Goal: Information Seeking & Learning: Learn about a topic

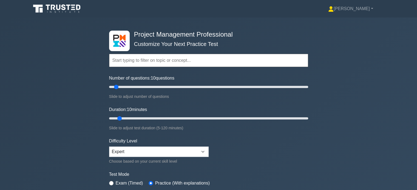
click at [317, 110] on div "Project Management Professional Customize Your Next Practice Test Topics Scope …" at bounding box center [208, 119] width 417 height 202
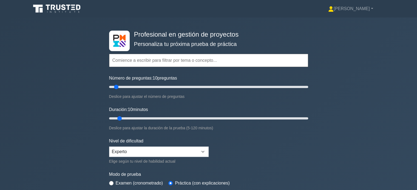
click at [369, 130] on div "Profesional en gestión de proyectos Personaliza tu próxima prueba de práctica T…" at bounding box center [208, 119] width 417 height 203
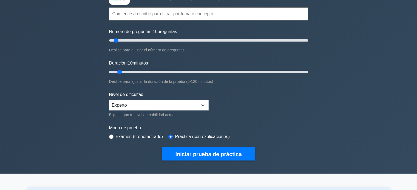
scroll to position [77, 0]
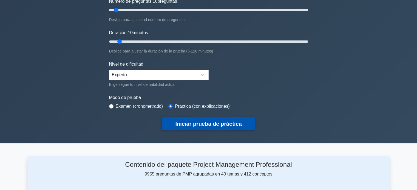
click at [203, 123] on font "Iniciar prueba de práctica" at bounding box center [208, 124] width 66 height 6
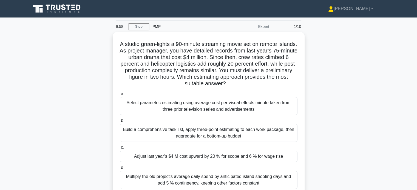
drag, startPoint x: 358, startPoint y: 82, endPoint x: 345, endPoint y: 81, distance: 12.4
click at [345, 81] on div "A studio [PERSON_NAME]-lights a 90-minute streaming movie set on remote islands…" at bounding box center [209, 122] width 362 height 180
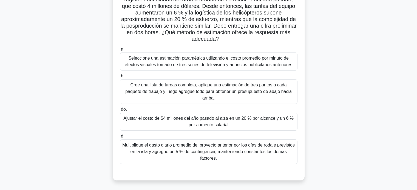
scroll to position [61, 0]
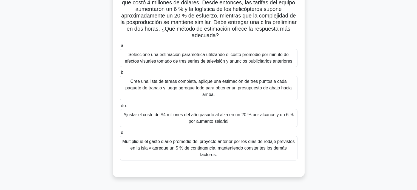
click at [93, 92] on div "Un estudio da luz verde a una película de 90 minutos para streaming ambientada …" at bounding box center [209, 77] width 362 height 213
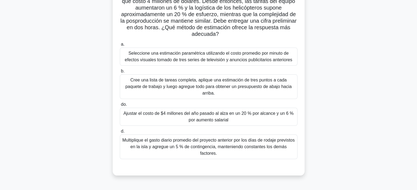
click at [147, 112] on font "Ajustar el costo de $4 millones del año pasado al alza en un 20 % por alcance y…" at bounding box center [208, 116] width 173 height 13
click at [120, 107] on input "do. Ajustar el costo de $4 millones del año pasado al alza en un 20 % por alcan…" at bounding box center [120, 105] width 0 height 4
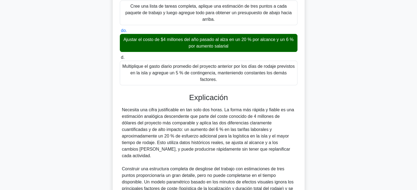
scroll to position [200, 0]
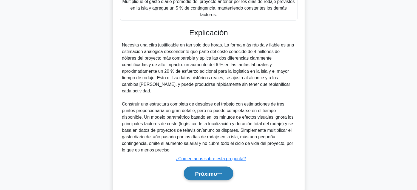
click at [198, 167] on button "Próximo" at bounding box center [208, 174] width 49 height 14
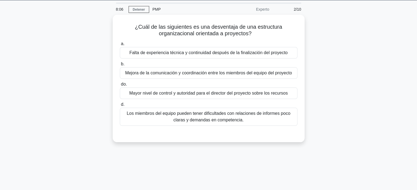
scroll to position [0, 0]
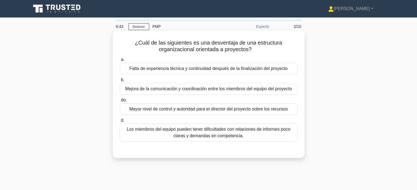
click at [260, 91] on font "Mejora de la comunicación y coordinación entre los miembros del equipo del proy…" at bounding box center [208, 89] width 167 height 5
click at [120, 82] on input "b. Mejora de la comunicación y coordinación entre los miembros del equipo del p…" at bounding box center [120, 80] width 0 height 4
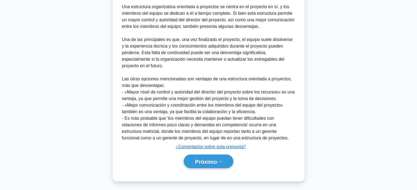
scroll to position [187, 0]
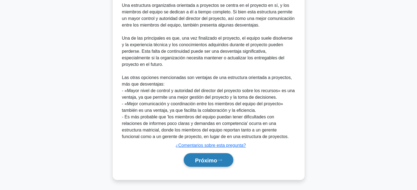
click at [208, 161] on font "Próximo" at bounding box center [206, 161] width 22 height 6
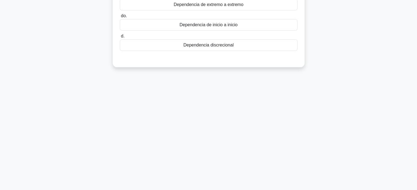
scroll to position [0, 0]
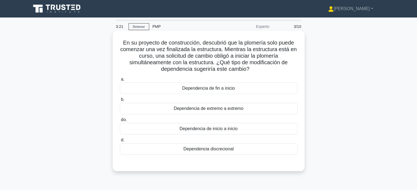
click at [247, 129] on div "Dependencia de inicio a inicio" at bounding box center [209, 129] width 178 height 12
click at [120, 122] on input "do. Dependencia de inicio a inicio" at bounding box center [120, 120] width 0 height 4
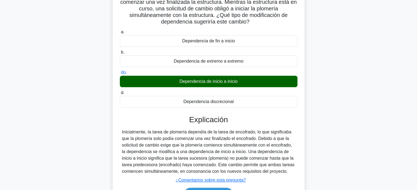
scroll to position [105, 0]
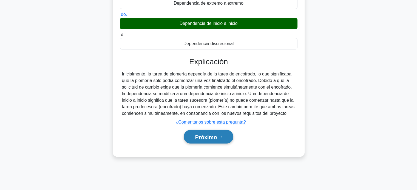
click at [214, 138] on font "Próximo" at bounding box center [206, 137] width 22 height 6
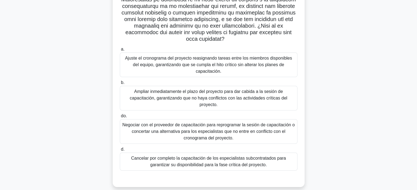
scroll to position [111, 0]
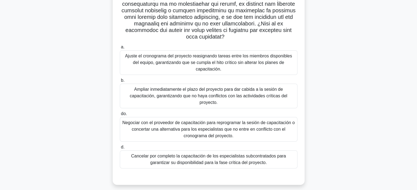
click at [252, 121] on font "Negociar con el proveedor de capacitación para reprogramar la sesión de capacit…" at bounding box center [208, 130] width 172 height 18
click at [120, 116] on input "do. Negociar con el proveedor de capacitación para reprogramar la sesión de cap…" at bounding box center [120, 114] width 0 height 4
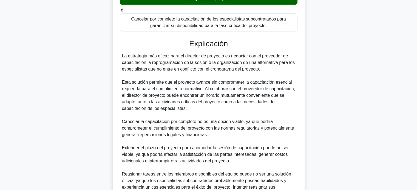
scroll to position [306, 0]
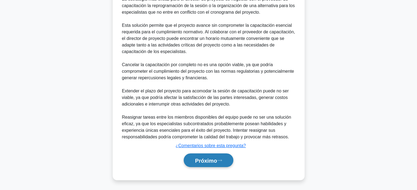
click at [205, 158] on font "Próximo" at bounding box center [206, 161] width 22 height 6
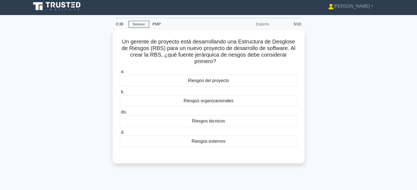
scroll to position [4, 0]
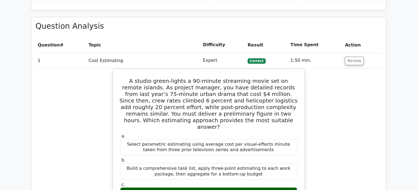
scroll to position [563, 0]
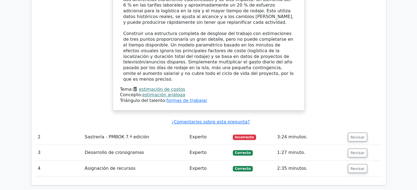
scroll to position [529, 0]
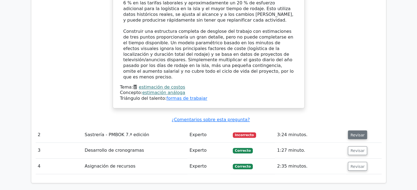
click at [354, 133] on font "Revisar" at bounding box center [357, 135] width 14 height 4
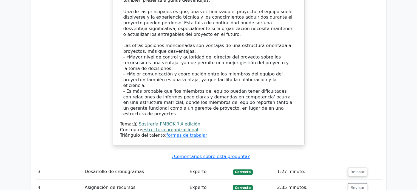
scroll to position [920, 0]
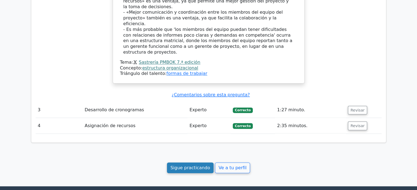
click at [194, 165] on font "Sigue practicando" at bounding box center [190, 167] width 40 height 5
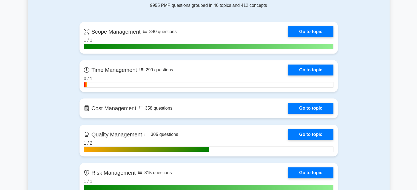
scroll to position [110, 0]
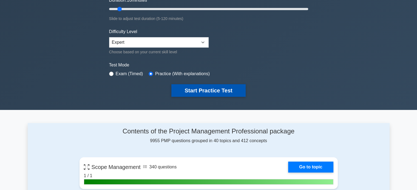
click at [210, 87] on button "Start Practice Test" at bounding box center [208, 90] width 74 height 13
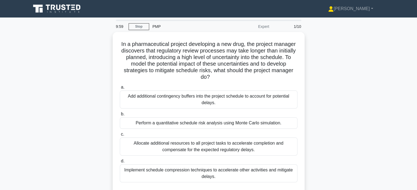
click at [346, 87] on div "In a pharmaceutical project developing a new drug, the project manager discover…" at bounding box center [209, 119] width 362 height 174
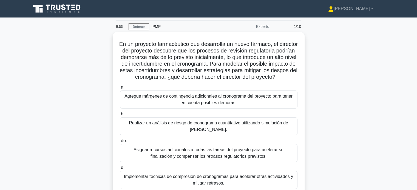
click at [332, 93] on div "En un proyecto farmacéutico que desarrolla un nuevo fármaco, el director del pr…" at bounding box center [209, 122] width 362 height 180
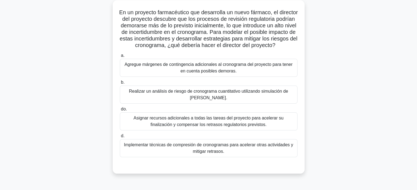
scroll to position [32, 0]
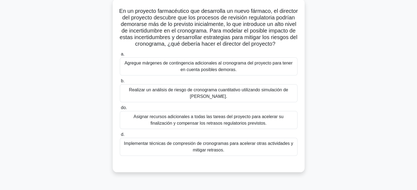
click at [239, 100] on font "Realizar un análisis de riesgo de cronograma cuantitativo utilizando simulación…" at bounding box center [208, 93] width 173 height 13
click at [120, 83] on input "b. Realizar un análisis de riesgo de cronograma cuantitativo utilizando simulac…" at bounding box center [120, 81] width 0 height 4
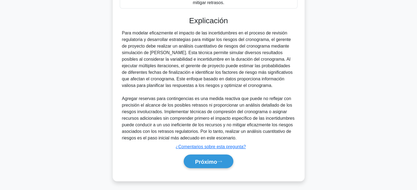
scroll to position [187, 0]
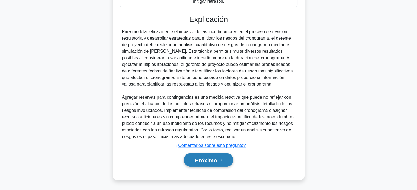
click at [203, 162] on font "Próximo" at bounding box center [206, 161] width 22 height 6
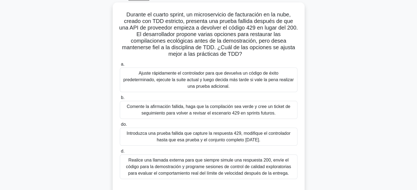
scroll to position [31, 0]
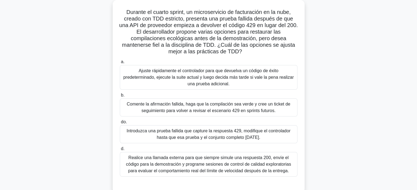
click at [200, 136] on font "Introduzca una prueba fallida que capture la respuesta 429, modifique el contro…" at bounding box center [209, 134] width 164 height 11
click at [120, 124] on input "do. Introduzca una prueba fallida que capture la respuesta 429, modifique el co…" at bounding box center [120, 123] width 0 height 4
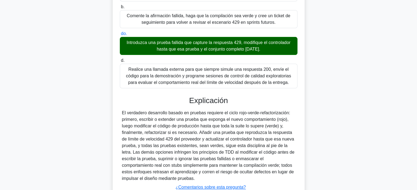
scroll to position [161, 0]
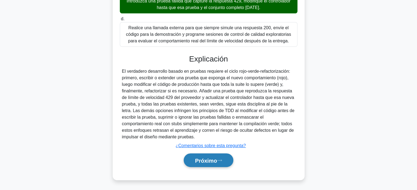
click at [209, 164] on button "Próximo" at bounding box center [208, 161] width 49 height 14
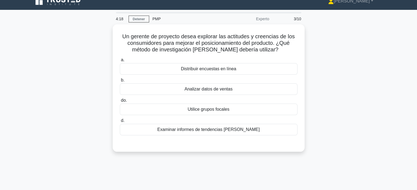
scroll to position [0, 0]
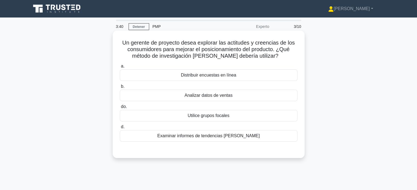
click at [220, 118] on font "Utilice grupos focales" at bounding box center [208, 115] width 42 height 5
click at [120, 109] on input "do. Utilice grupos focales" at bounding box center [120, 107] width 0 height 4
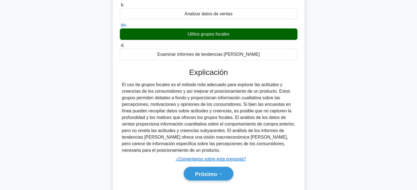
scroll to position [82, 0]
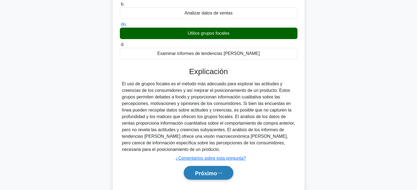
click at [202, 172] on font "Próximo" at bounding box center [206, 173] width 22 height 6
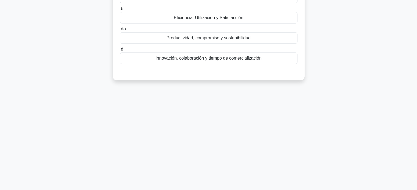
scroll to position [0, 0]
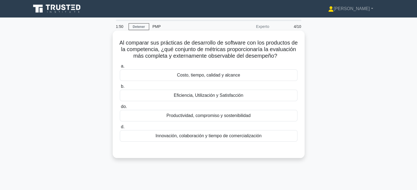
click at [196, 98] on font "Eficiencia, Utilización y Satisfacción" at bounding box center [208, 95] width 69 height 5
click at [120, 89] on input "b. Eficiencia, Utilización y Satisfacción" at bounding box center [120, 87] width 0 height 4
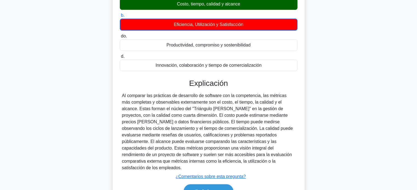
scroll to position [76, 0]
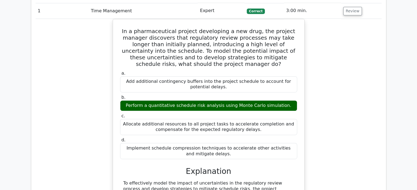
scroll to position [281, 0]
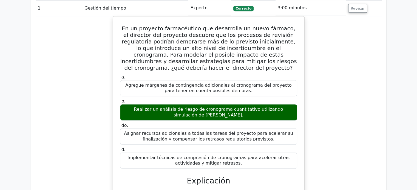
click at [399, 113] on main "Resultados de su prueba Profesional en gestión de proyectos 100% Tu puntuación …" at bounding box center [208, 85] width 417 height 699
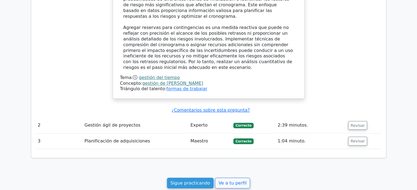
scroll to position [516, 0]
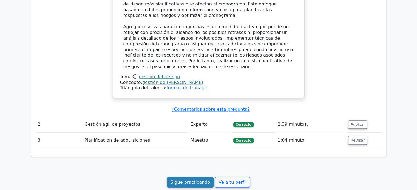
click at [186, 180] on font "Sigue practicando" at bounding box center [190, 182] width 40 height 5
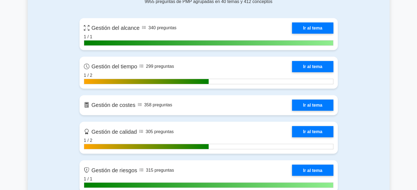
scroll to position [248, 0]
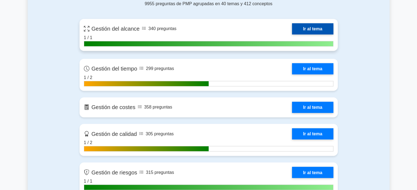
click at [307, 31] on link "Ir al tema" at bounding box center [312, 28] width 41 height 11
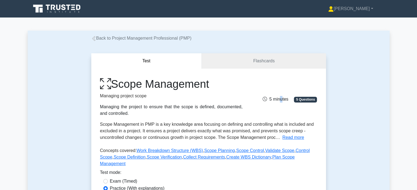
drag, startPoint x: 280, startPoint y: 82, endPoint x: 277, endPoint y: 79, distance: 3.9
click at [277, 79] on div "Scope Management Managing project scope Managing the project to ensure that the…" at bounding box center [209, 97] width 224 height 39
drag, startPoint x: 277, startPoint y: 79, endPoint x: 239, endPoint y: 84, distance: 38.6
click at [239, 84] on h1 "Scope Management" at bounding box center [171, 84] width 142 height 13
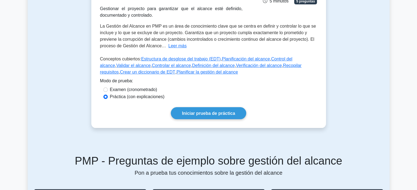
scroll to position [99, 0]
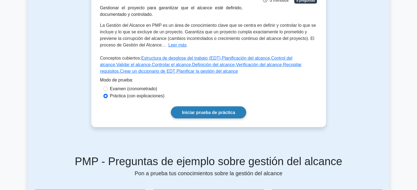
click at [216, 111] on font "Iniciar prueba de práctica" at bounding box center [208, 112] width 53 height 5
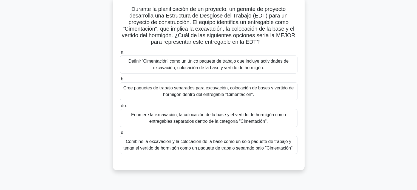
scroll to position [35, 0]
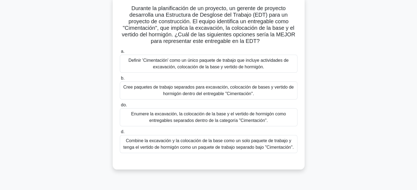
click at [197, 66] on font "Definir 'Cimentación' como un único paquete de trabajo que incluye actividades …" at bounding box center [208, 63] width 160 height 11
click at [120, 53] on input "a. Definir 'Cimentación' como un único paquete de trabajo que incluye actividad…" at bounding box center [120, 52] width 0 height 4
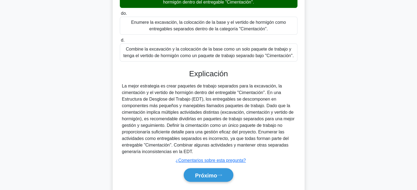
scroll to position [138, 0]
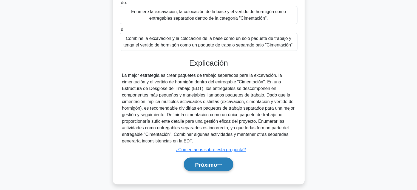
click at [207, 165] on font "Próximo" at bounding box center [206, 165] width 22 height 6
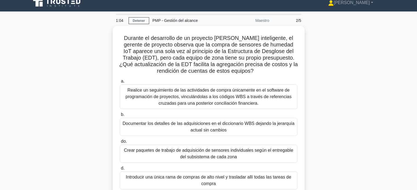
scroll to position [6, 0]
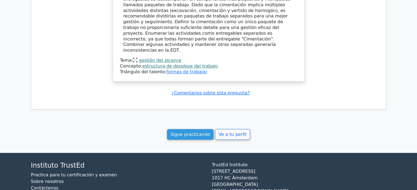
scroll to position [505, 0]
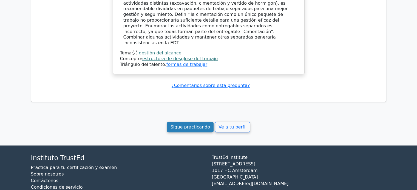
click at [191, 125] on font "Sigue practicando" at bounding box center [190, 127] width 40 height 5
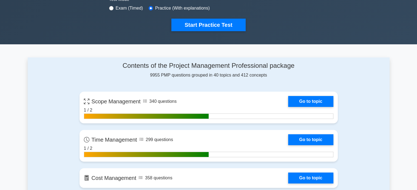
scroll to position [186, 0]
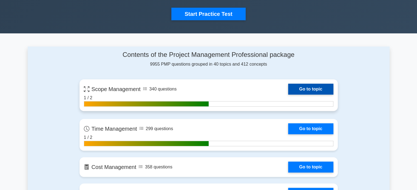
click at [300, 88] on link "Go to topic" at bounding box center [310, 89] width 45 height 11
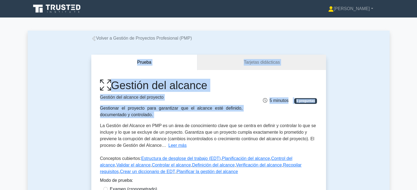
drag, startPoint x: 416, startPoint y: 39, endPoint x: 421, endPoint y: 80, distance: 41.6
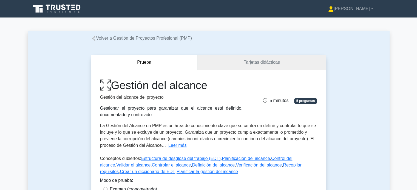
click at [388, 103] on div "Prueba Tarjetas didácticas Gestión del alcance Gestión del alcance del proyecto…" at bounding box center [209, 141] width 362 height 199
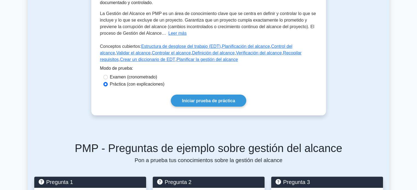
scroll to position [123, 0]
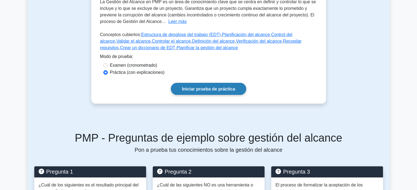
click at [203, 89] on font "Iniciar prueba de práctica" at bounding box center [208, 89] width 53 height 5
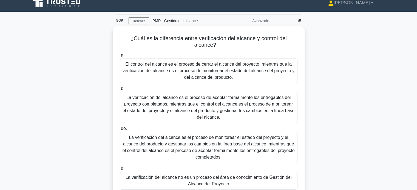
scroll to position [5, 0]
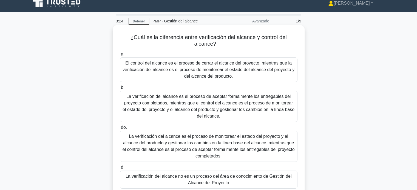
click at [230, 115] on font "La verificación del alcance es el proceso de aceptar formalmente los entregable…" at bounding box center [208, 106] width 173 height 26
click at [120, 90] on input "b. La verificación del alcance es el proceso de aceptar formalmente los entrega…" at bounding box center [120, 88] width 0 height 4
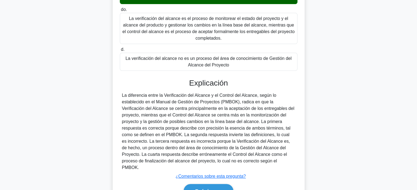
scroll to position [124, 0]
click at [217, 189] on font "Próximo" at bounding box center [206, 192] width 22 height 6
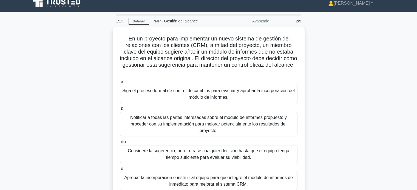
scroll to position [5, 0]
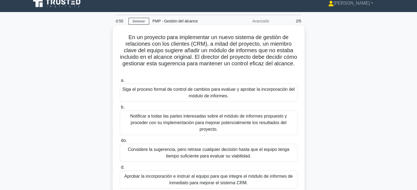
click at [197, 154] on font "Considere la sugerencia, pero retrase cualquier decisión hasta que el equipo te…" at bounding box center [208, 152] width 161 height 11
click at [120, 143] on input "do. Considere la sugerencia, pero retrase cualquier decisión hasta que el equip…" at bounding box center [120, 141] width 0 height 4
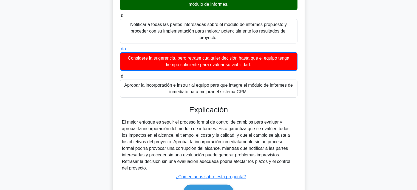
scroll to position [100, 0]
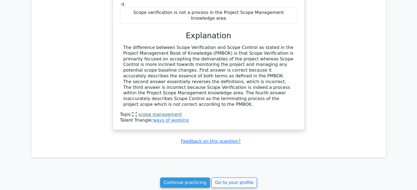
scroll to position [466, 0]
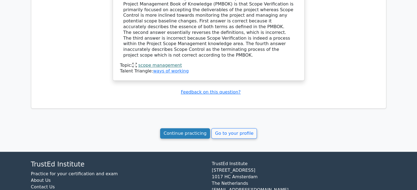
click at [180, 129] on link "Continue practicing" at bounding box center [185, 134] width 50 height 10
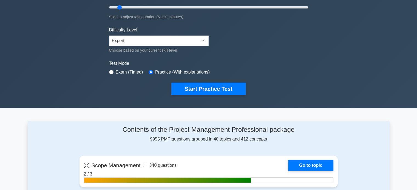
scroll to position [124, 0]
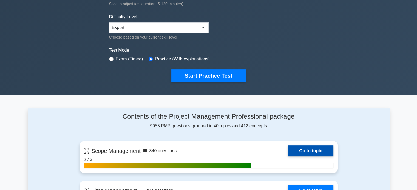
click at [317, 151] on link "Go to topic" at bounding box center [310, 151] width 45 height 11
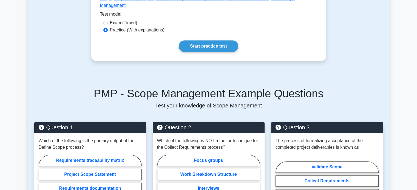
scroll to position [168, 0]
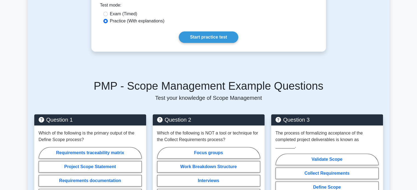
click at [202, 32] on link "Start practice test" at bounding box center [208, 38] width 59 height 12
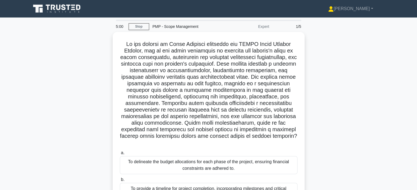
click at [202, 28] on div "PMP - Scope Management" at bounding box center [186, 26] width 75 height 11
